Goal: Transaction & Acquisition: Obtain resource

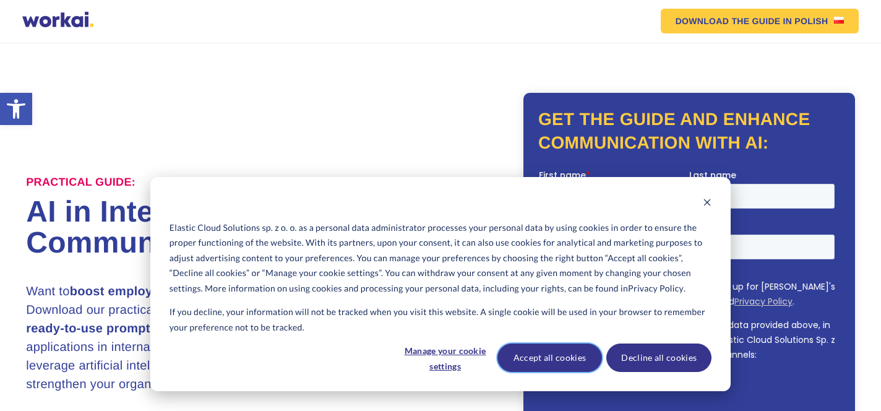
click at [584, 355] on button "Accept all cookies" at bounding box center [549, 357] width 105 height 28
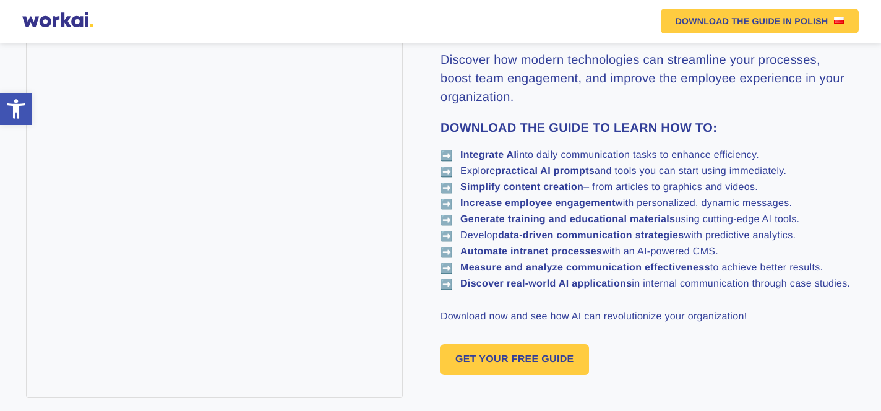
scroll to position [615, 0]
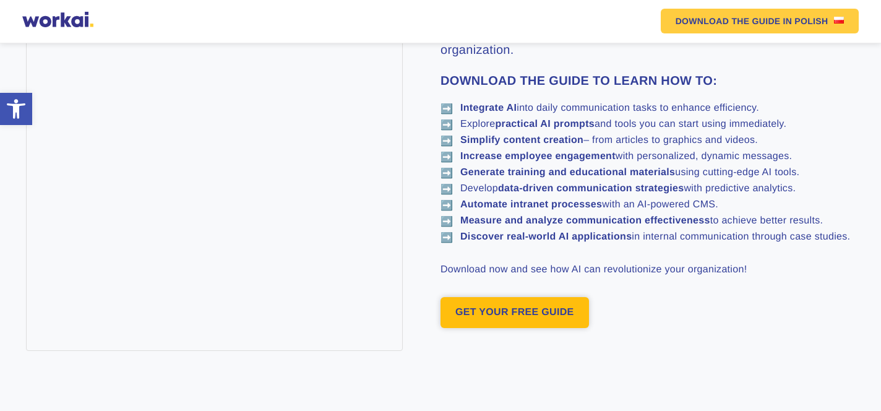
click at [580, 306] on link "GET YOUR FREE GUIDE" at bounding box center [515, 312] width 148 height 31
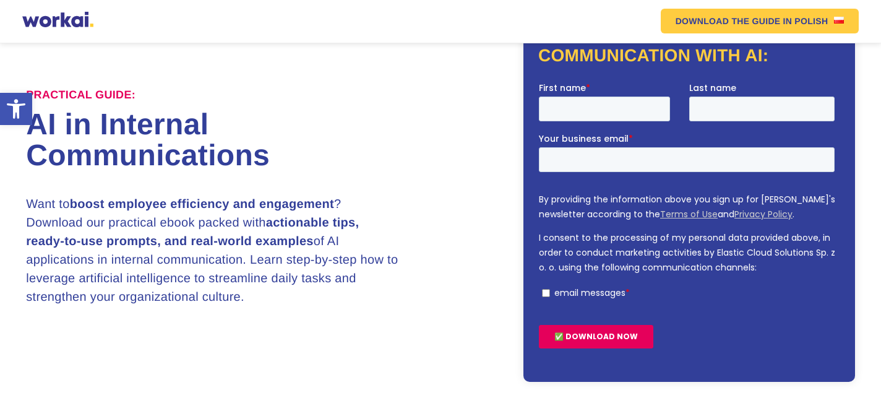
scroll to position [85, 0]
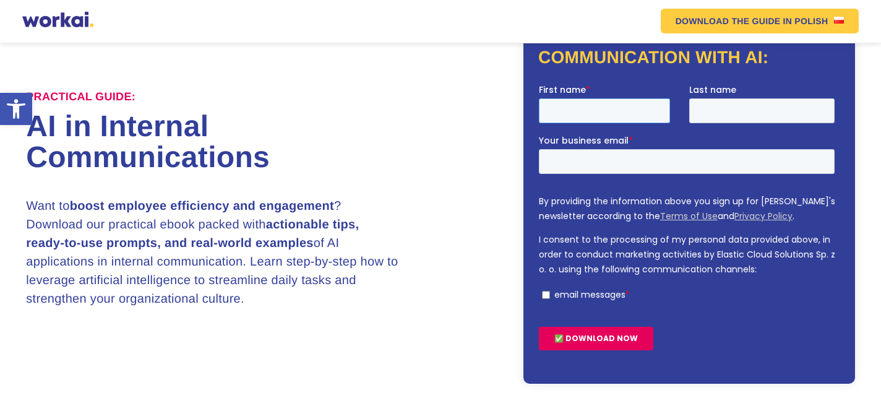
click at [580, 110] on input "First name *" at bounding box center [603, 110] width 131 height 25
type input "[PERSON_NAME]"
click at [697, 105] on input "Last name" at bounding box center [761, 110] width 145 height 25
type input "[PERSON_NAME]"
click at [634, 160] on input "Your business email *" at bounding box center [686, 160] width 296 height 25
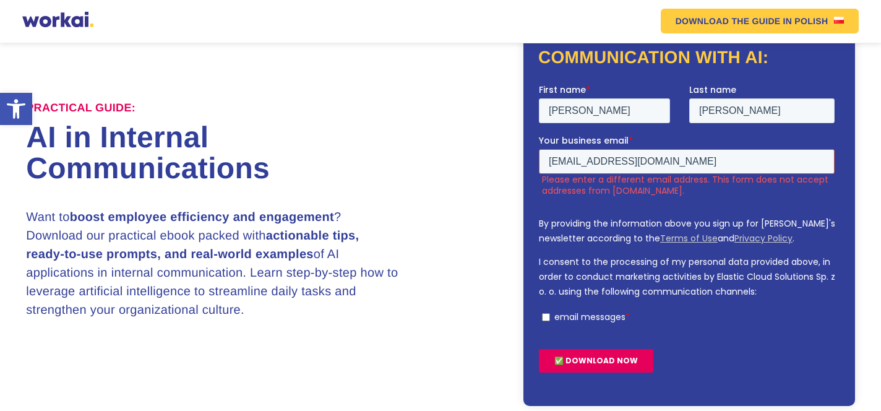
type input "[EMAIL_ADDRESS][DOMAIN_NAME]"
click at [616, 360] on input "✅ DOWNLOAD NOW" at bounding box center [595, 360] width 114 height 24
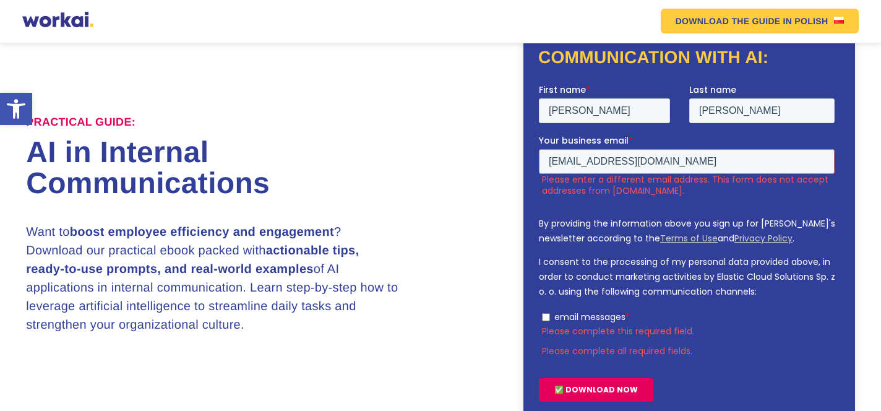
click at [548, 319] on input "email messages *" at bounding box center [545, 316] width 8 height 8
checkbox input "true"
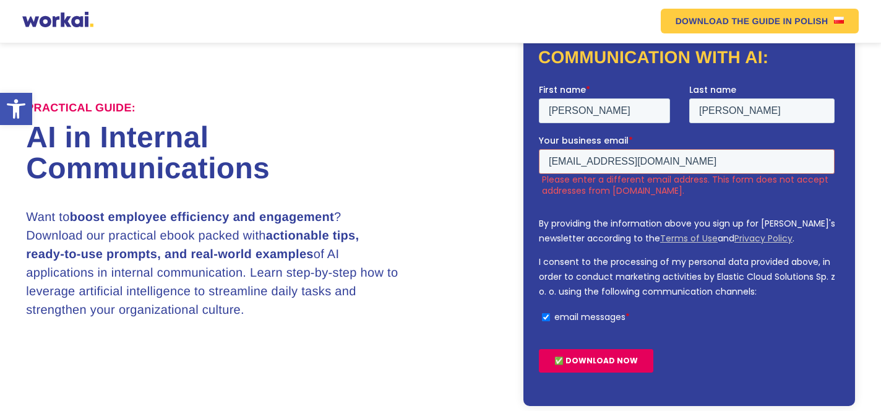
click at [595, 363] on input "✅ DOWNLOAD NOW" at bounding box center [595, 360] width 114 height 24
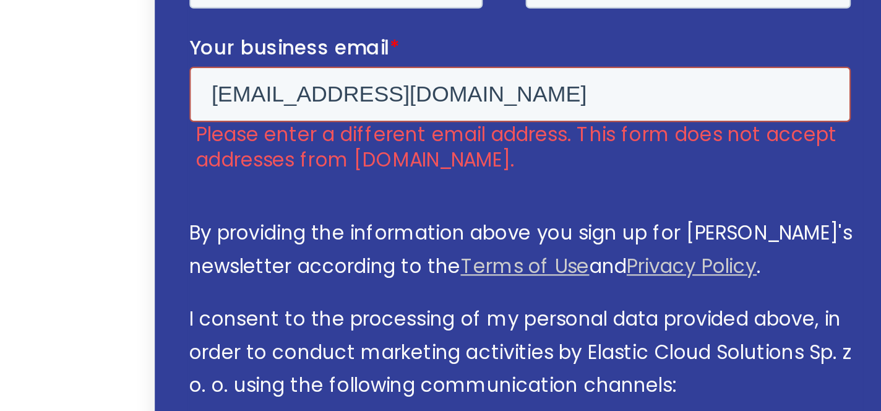
drag, startPoint x: 325, startPoint y: -1, endPoint x: 192, endPoint y: -1, distance: 133.6
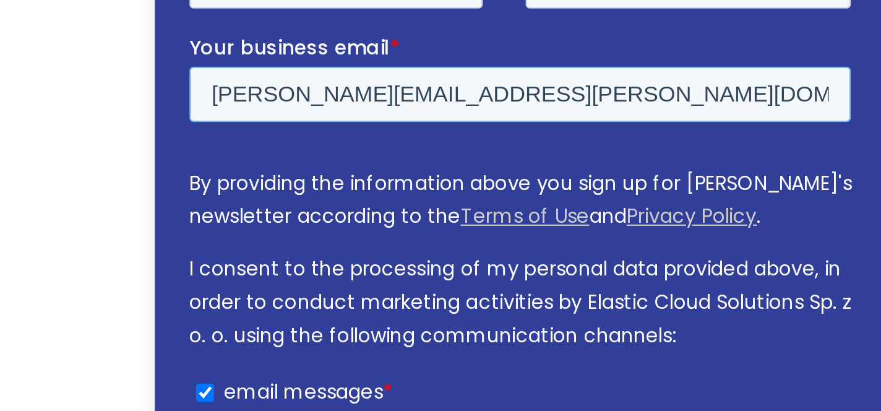
type input "[PERSON_NAME][EMAIL_ADDRESS][PERSON_NAME][DOMAIN_NAME]"
drag, startPoint x: 383, startPoint y: -1, endPoint x: 198, endPoint y: 3, distance: 185.0
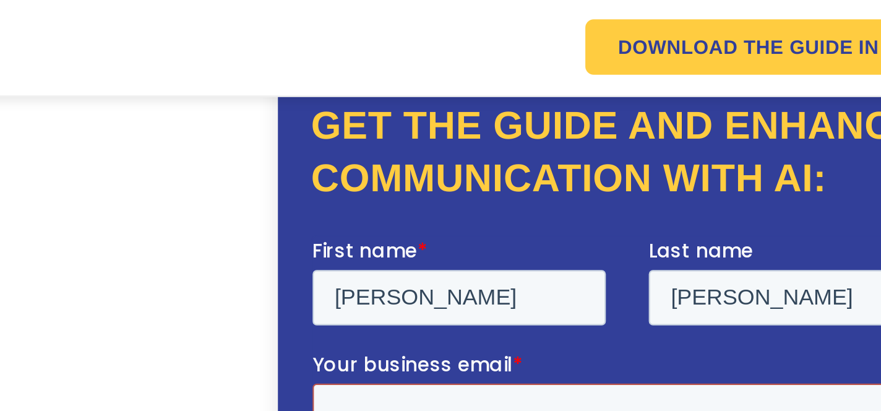
scroll to position [0, 0]
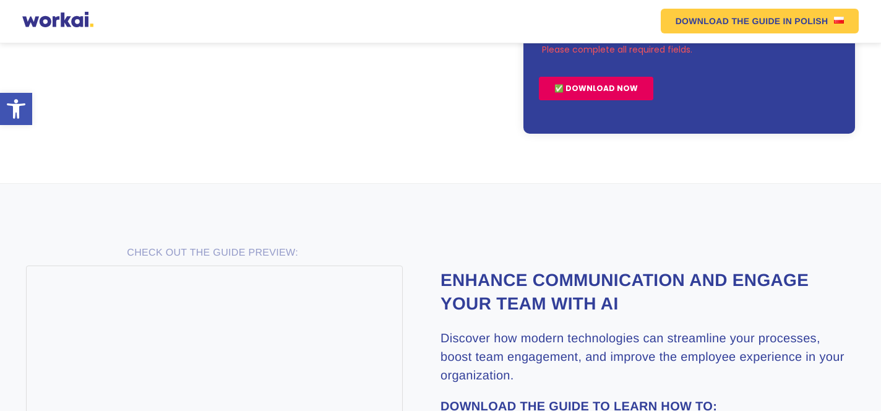
scroll to position [309, 0]
